Goal: Information Seeking & Learning: Compare options

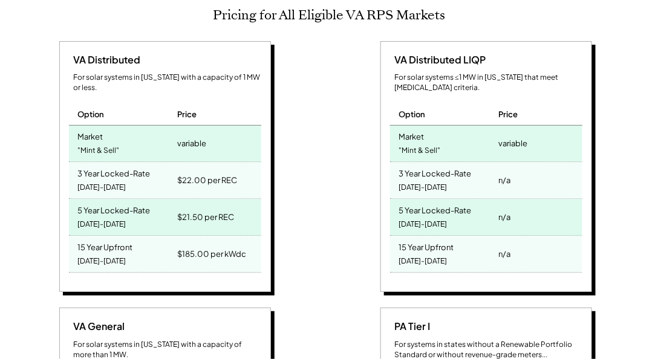
scroll to position [518, 0]
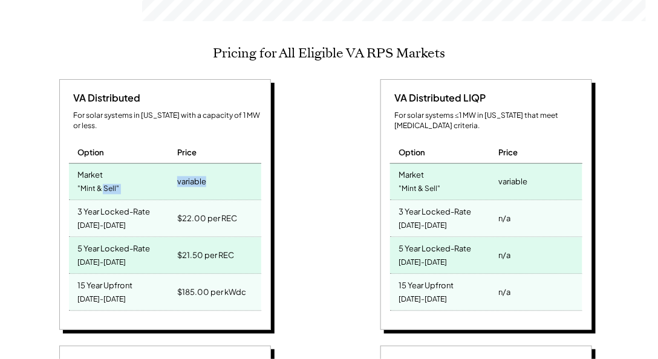
drag, startPoint x: 230, startPoint y: 164, endPoint x: 88, endPoint y: 160, distance: 142.8
click at [88, 164] on div "Market "Mint & Sell" variable" at bounding box center [165, 182] width 192 height 37
drag, startPoint x: 246, startPoint y: 201, endPoint x: 89, endPoint y: 178, distance: 158.9
click at [91, 178] on div "VA Distributed For solar systems in Virginia with a capacity of 1 MW or less. O…" at bounding box center [165, 205] width 212 height 252
drag, startPoint x: 243, startPoint y: 232, endPoint x: 106, endPoint y: 225, distance: 136.9
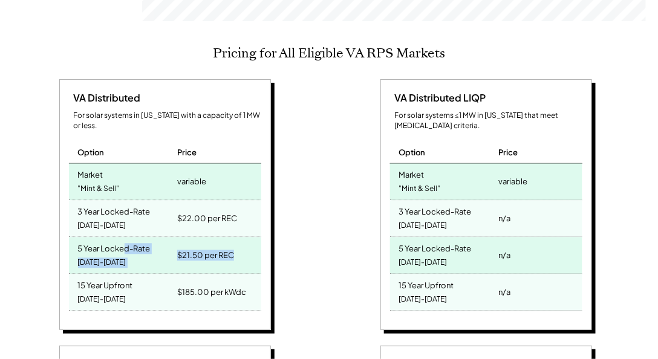
click at [106, 238] on div "5 Year Locked-Rate 2025-2029 $21.50 per REC" at bounding box center [165, 256] width 192 height 37
click at [107, 241] on div "5 Year Locked-Rate" at bounding box center [114, 248] width 73 height 14
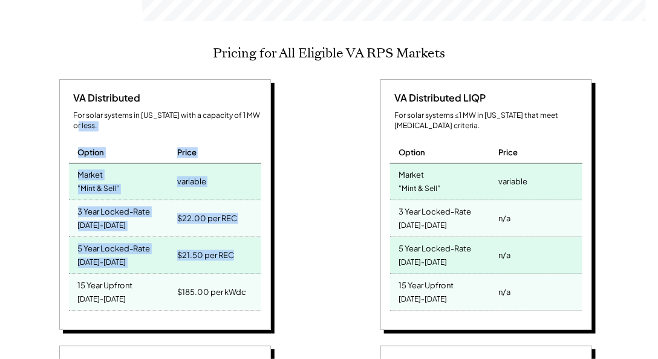
drag, startPoint x: 235, startPoint y: 244, endPoint x: -33, endPoint y: 108, distance: 301.0
click at [134, 140] on div "Option" at bounding box center [122, 147] width 106 height 31
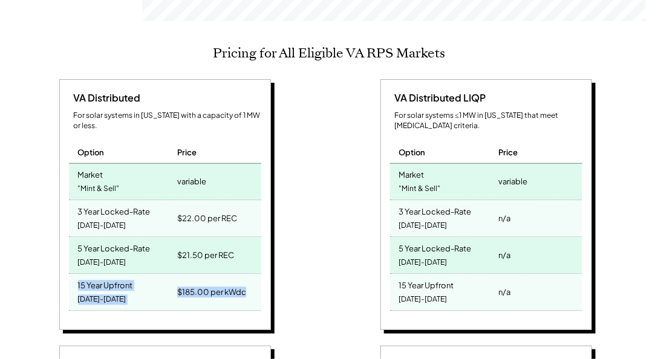
drag, startPoint x: 258, startPoint y: 281, endPoint x: 33, endPoint y: 269, distance: 224.7
click at [33, 269] on div "VA Distributed For solar systems in Virginia with a capacity of 1 MW or less. O…" at bounding box center [166, 206] width 309 height 255
click at [269, 250] on div "VA Distributed For solar systems in Virginia with a capacity of 1 MW or less. O…" at bounding box center [165, 205] width 212 height 252
click at [318, 295] on div "VA Distributed For solar systems in Virginia with a capacity of 1 MW or less. O…" at bounding box center [166, 206] width 309 height 255
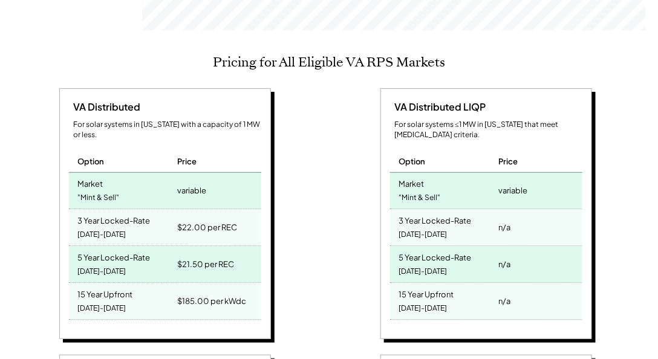
scroll to position [553, 0]
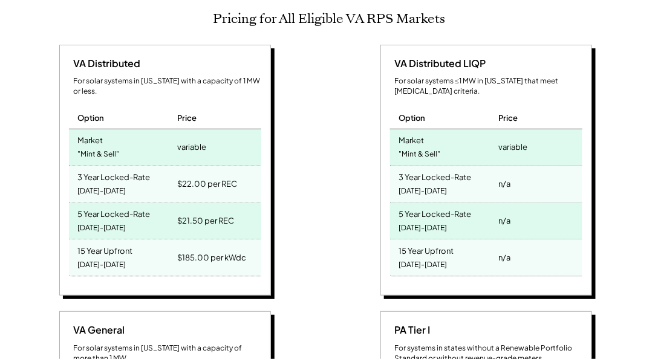
click at [125, 240] on div "15 Year Upfront 2025-2039" at bounding box center [122, 258] width 106 height 36
drag, startPoint x: 137, startPoint y: 230, endPoint x: 70, endPoint y: 230, distance: 67.7
click at [70, 240] on div "15 Year Upfront 2025-2039" at bounding box center [122, 258] width 106 height 36
click at [74, 240] on div "15 Year Upfront 2025-2039" at bounding box center [122, 258] width 106 height 36
click at [195, 250] on div "$185.00 per kWdc" at bounding box center [211, 258] width 69 height 17
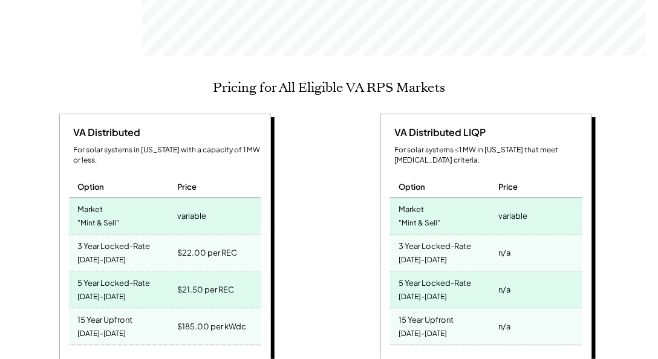
scroll to position [518, 0]
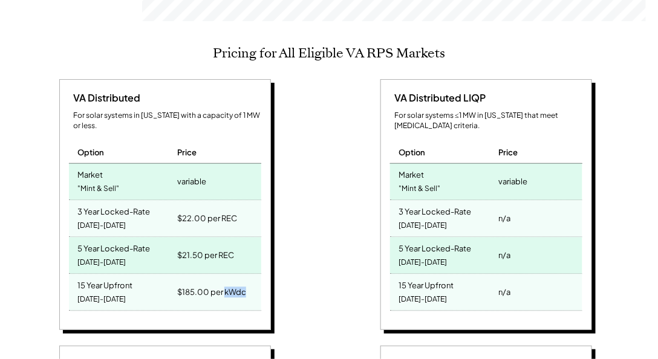
drag, startPoint x: 224, startPoint y: 273, endPoint x: 251, endPoint y: 277, distance: 27.5
click at [251, 277] on div "$185.00 per kWdc" at bounding box center [217, 293] width 86 height 36
drag, startPoint x: 243, startPoint y: 233, endPoint x: 186, endPoint y: 237, distance: 57.0
click at [186, 238] on div "$21.50 per REC" at bounding box center [217, 256] width 86 height 36
click at [150, 243] on div "5 Year Locked-Rate 2025-2029" at bounding box center [122, 256] width 106 height 36
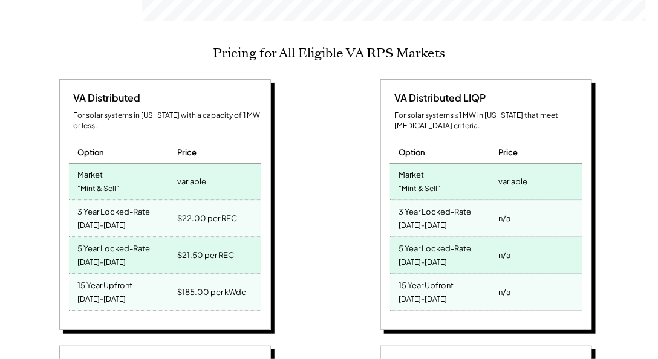
click at [242, 238] on div "$21.50 per REC" at bounding box center [217, 256] width 86 height 36
drag, startPoint x: 241, startPoint y: 236, endPoint x: 171, endPoint y: 233, distance: 70.2
click at [171, 238] on div "5 Year Locked-Rate 2025-2029 $21.50 per REC" at bounding box center [165, 256] width 192 height 37
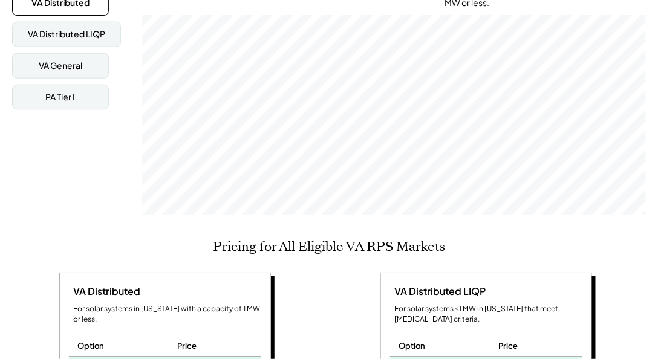
scroll to position [484, 0]
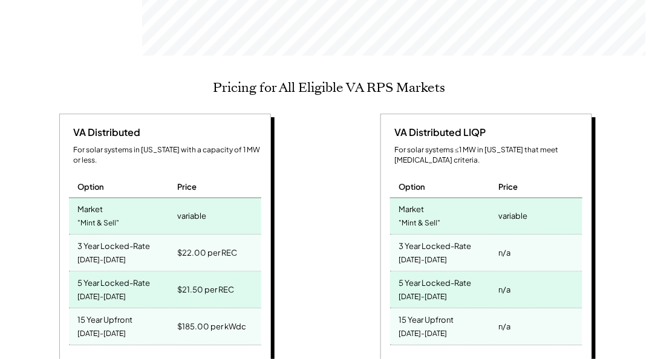
click at [398, 235] on div "3 Year Locked-Rate 2025-2027" at bounding box center [443, 253] width 106 height 36
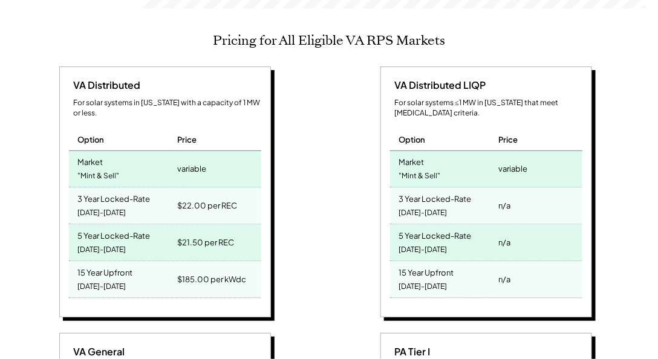
scroll to position [587, 0]
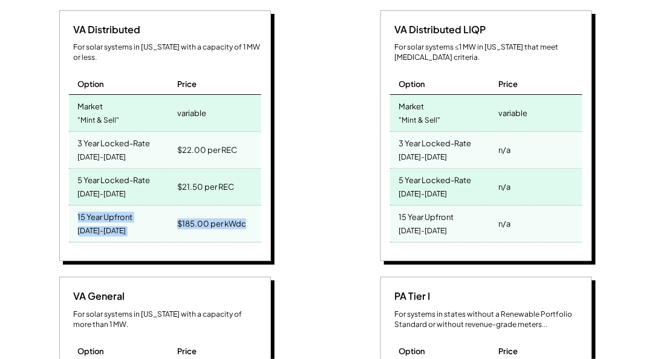
drag, startPoint x: 249, startPoint y: 198, endPoint x: 24, endPoint y: 190, distance: 225.7
click at [24, 190] on div "VA Distributed For solar systems in Virginia with a capacity of 1 MW or less. O…" at bounding box center [166, 137] width 309 height 255
click at [224, 215] on div "$185.00 per kWdc" at bounding box center [211, 223] width 69 height 17
drag, startPoint x: 267, startPoint y: 204, endPoint x: 78, endPoint y: 189, distance: 189.3
click at [78, 189] on div "VA Distributed For solar systems in Virginia with a capacity of 1 MW or less. O…" at bounding box center [165, 136] width 212 height 252
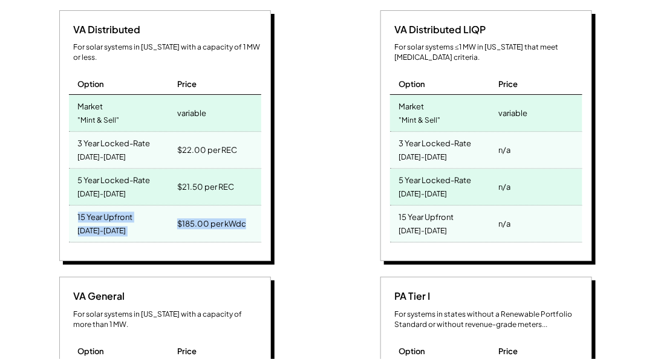
click at [78, 209] on div "15 Year Upfront" at bounding box center [105, 216] width 55 height 14
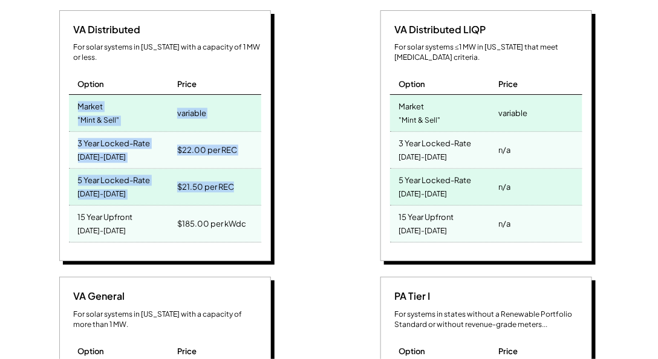
drag, startPoint x: 223, startPoint y: 169, endPoint x: 33, endPoint y: 88, distance: 207.3
click at [33, 88] on div "VA Distributed For solar systems in Virginia with a capacity of 1 MW or less. O…" at bounding box center [166, 137] width 309 height 255
click at [79, 98] on div "Market" at bounding box center [90, 105] width 25 height 14
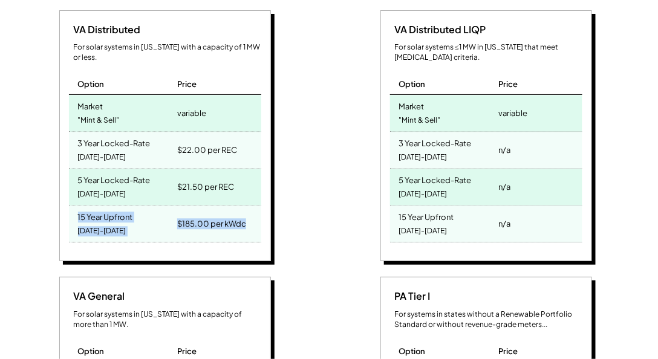
drag, startPoint x: 255, startPoint y: 215, endPoint x: 49, endPoint y: 197, distance: 207.0
click at [49, 197] on div "VA Distributed For solar systems in Virginia with a capacity of 1 MW or less. O…" at bounding box center [166, 137] width 309 height 255
click at [314, 203] on div "VA Distributed For solar systems in Virginia with a capacity of 1 MW or less. O…" at bounding box center [166, 137] width 309 height 255
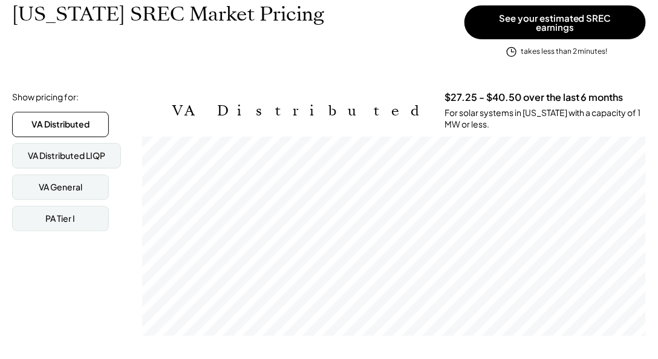
scroll to position [138, 0]
